Goal: Task Accomplishment & Management: Manage account settings

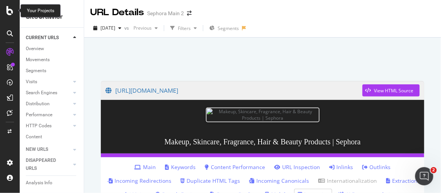
click at [10, 8] on icon at bounding box center [9, 10] width 7 height 9
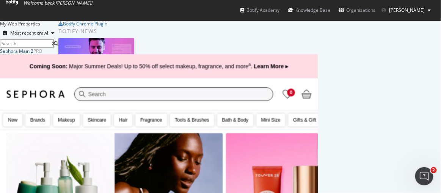
click at [33, 54] on div "Sephora Main 2" at bounding box center [16, 51] width 33 height 6
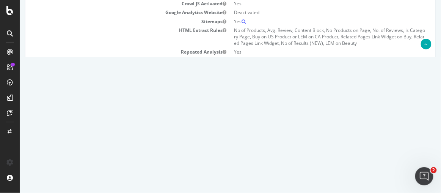
scroll to position [69, 0]
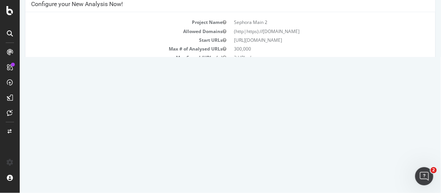
click at [251, 147] on link "Settings" at bounding box center [254, 149] width 17 height 6
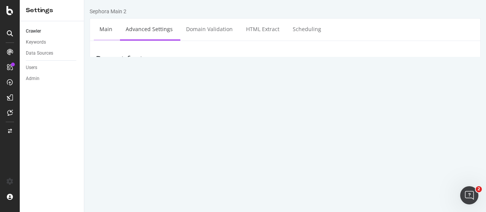
click at [107, 27] on link "Main" at bounding box center [106, 29] width 24 height 21
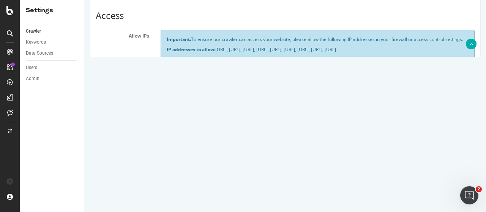
scroll to position [152, 0]
